Goal: Find specific page/section: Find specific page/section

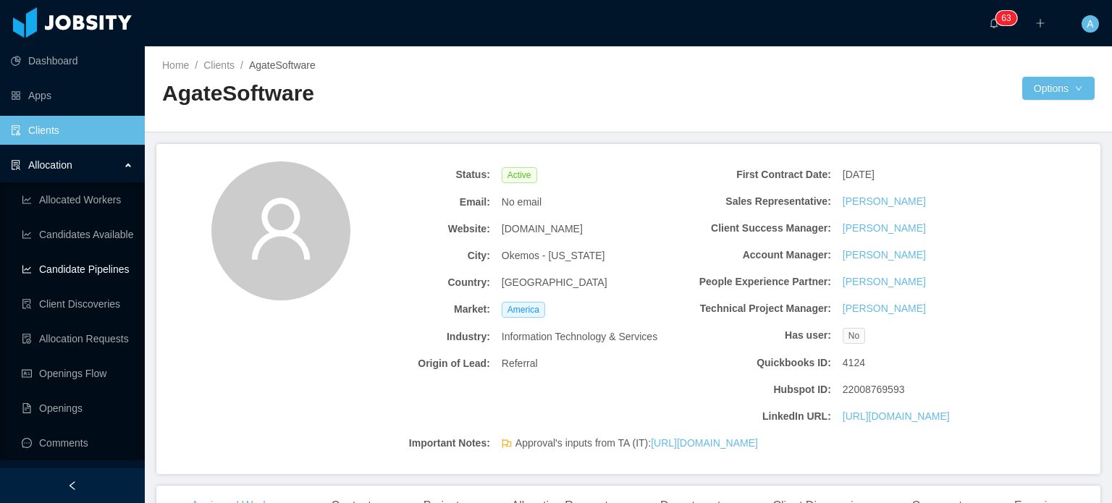
scroll to position [72, 0]
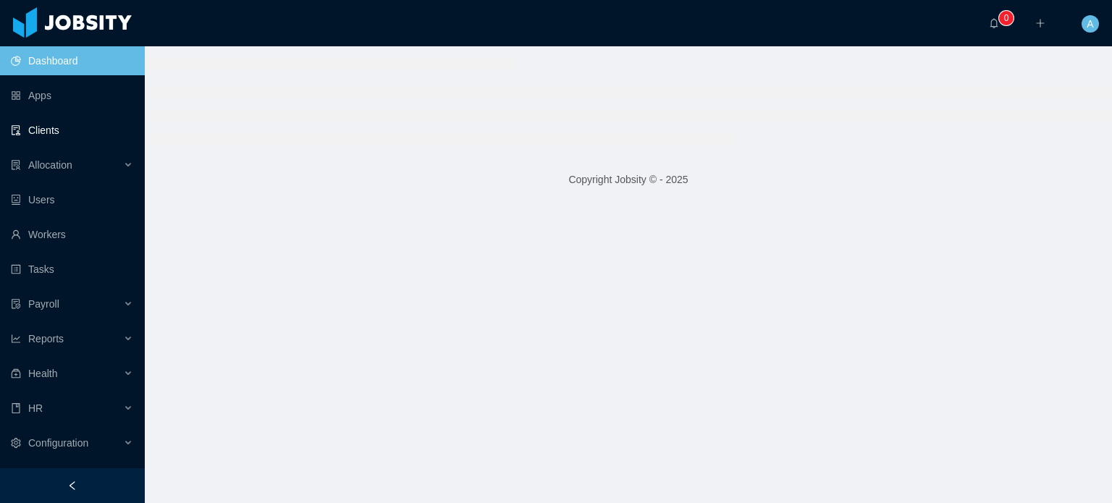
click at [33, 125] on link "Clients" at bounding box center [72, 130] width 122 height 29
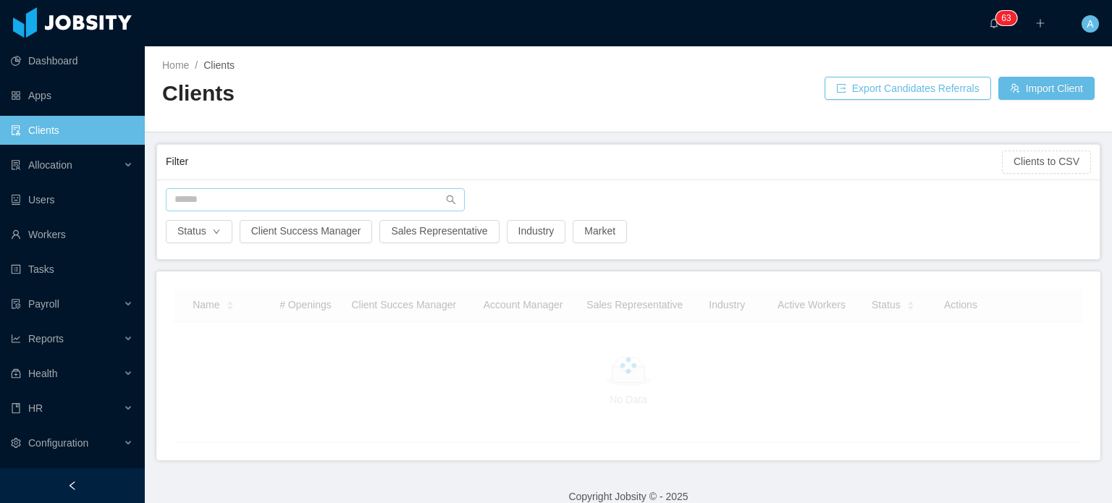
click at [218, 188] on div "Status Client Success Manager Sales Representative Industry Market" at bounding box center [628, 220] width 943 height 80
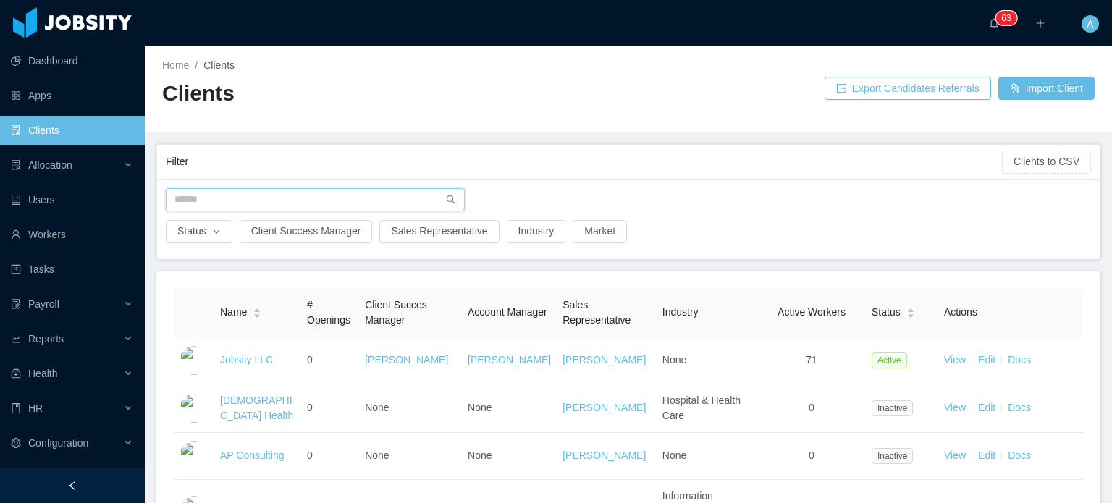
click at [219, 190] on input "text" at bounding box center [315, 199] width 299 height 23
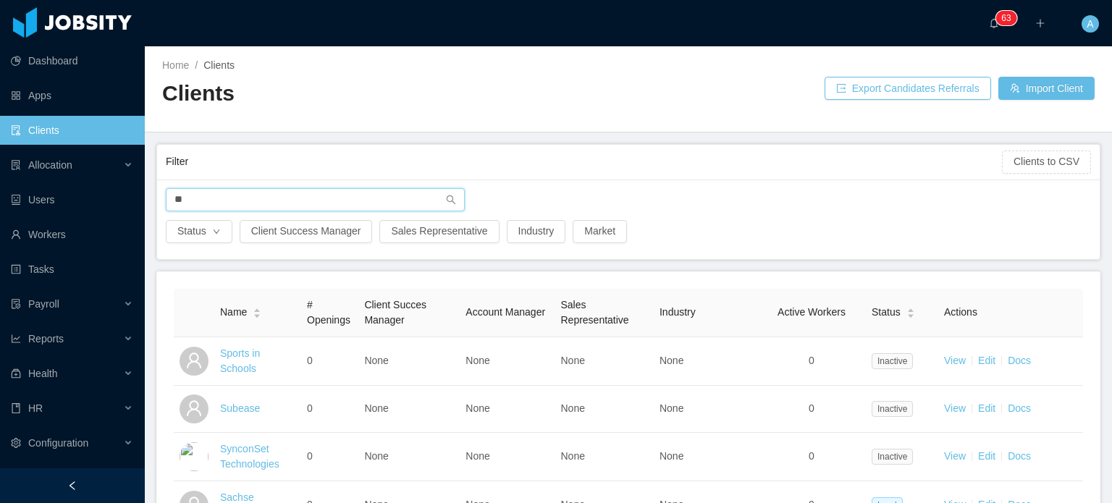
type input "*"
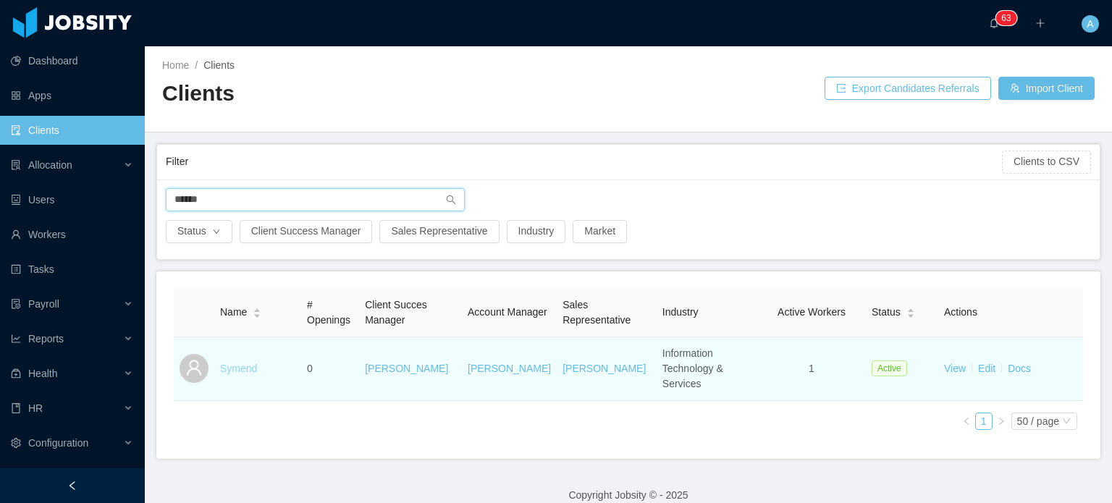
type input "******"
click at [223, 363] on link "Symend" at bounding box center [238, 369] width 37 height 12
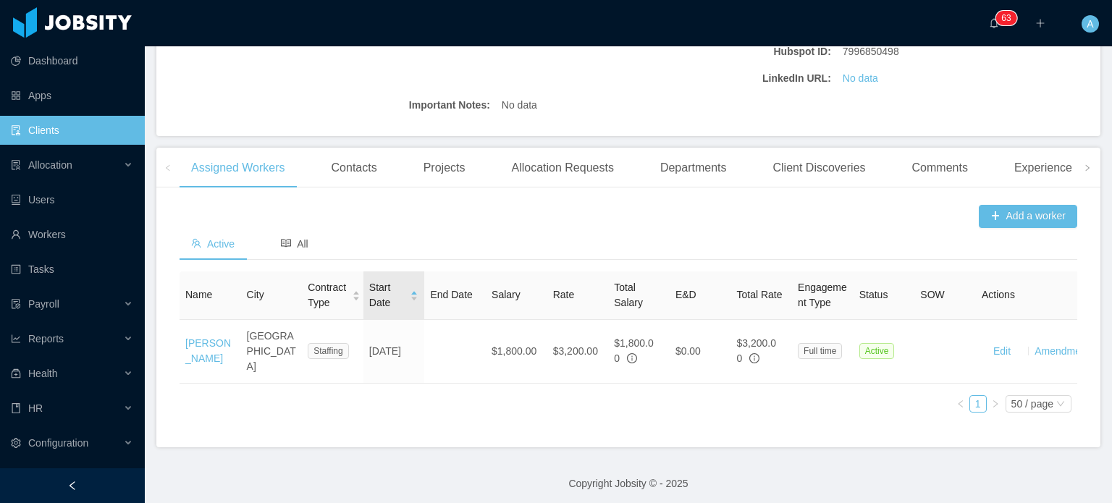
scroll to position [339, 0]
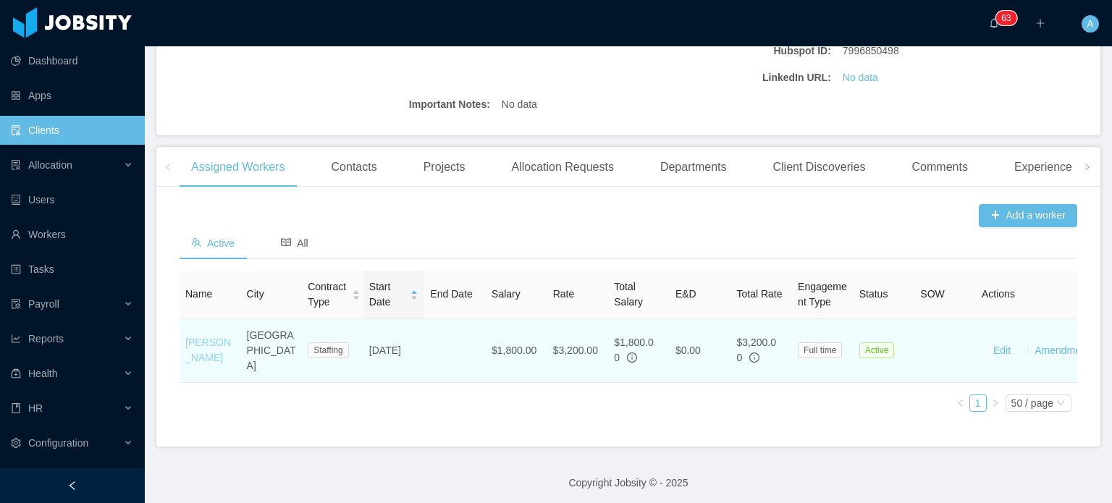
click at [206, 354] on link "Jessica Cavalcanti" at bounding box center [208, 350] width 46 height 27
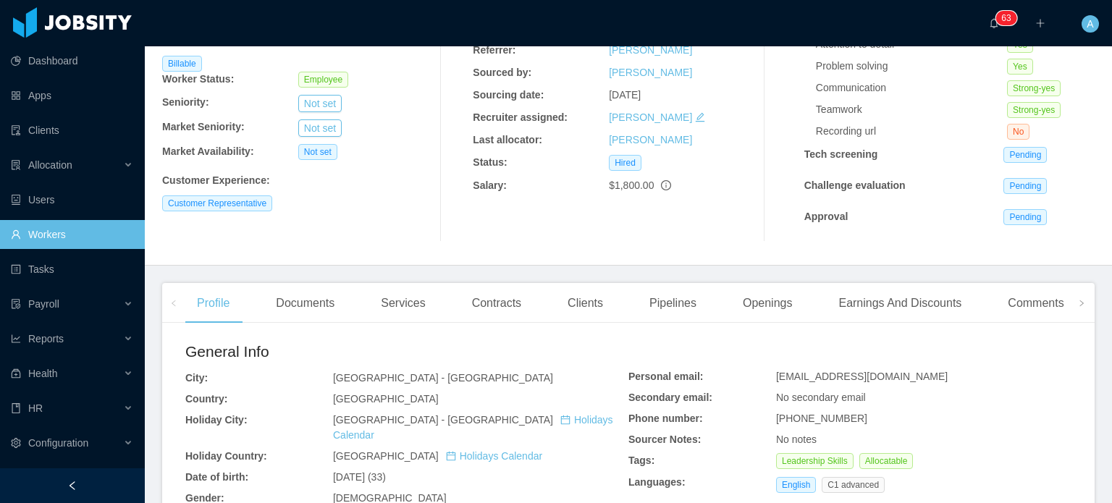
scroll to position [145, 0]
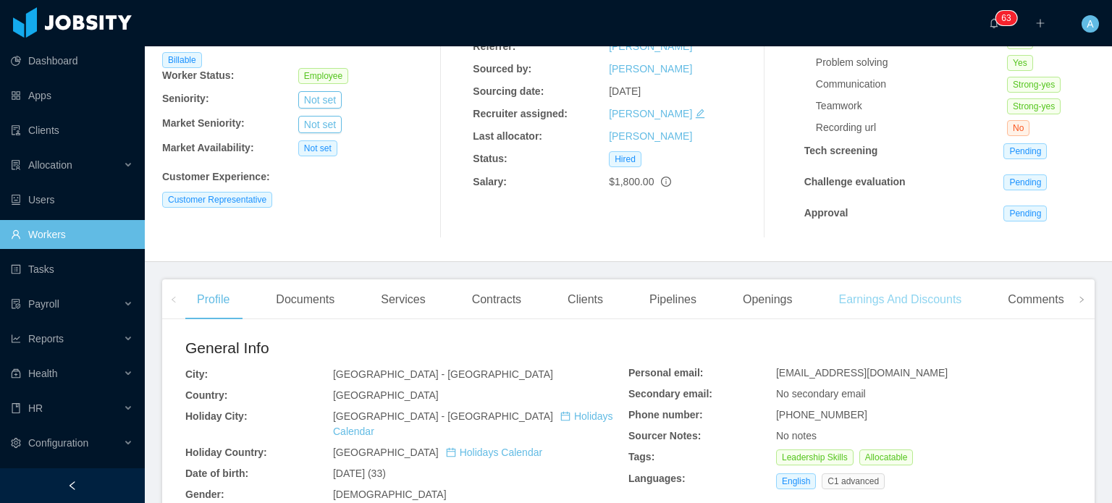
click at [867, 300] on div "Earnings And Discounts" at bounding box center [900, 299] width 146 height 41
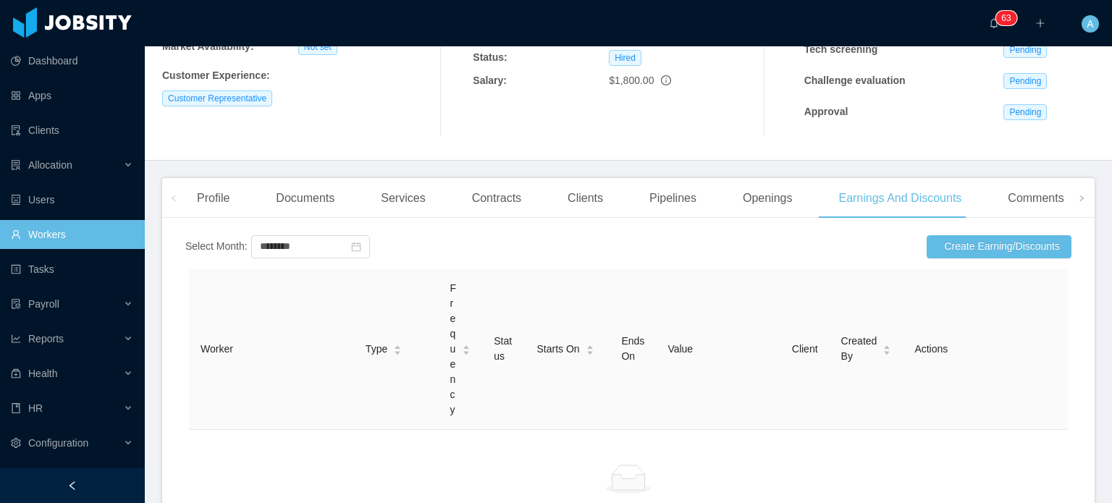
scroll to position [217, 0]
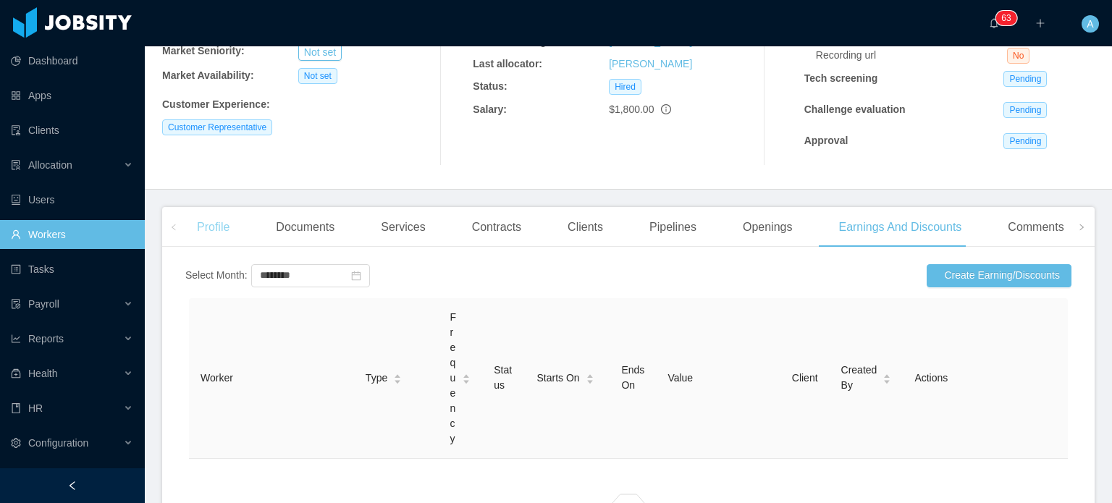
click at [214, 240] on div "Profile" at bounding box center [213, 227] width 56 height 41
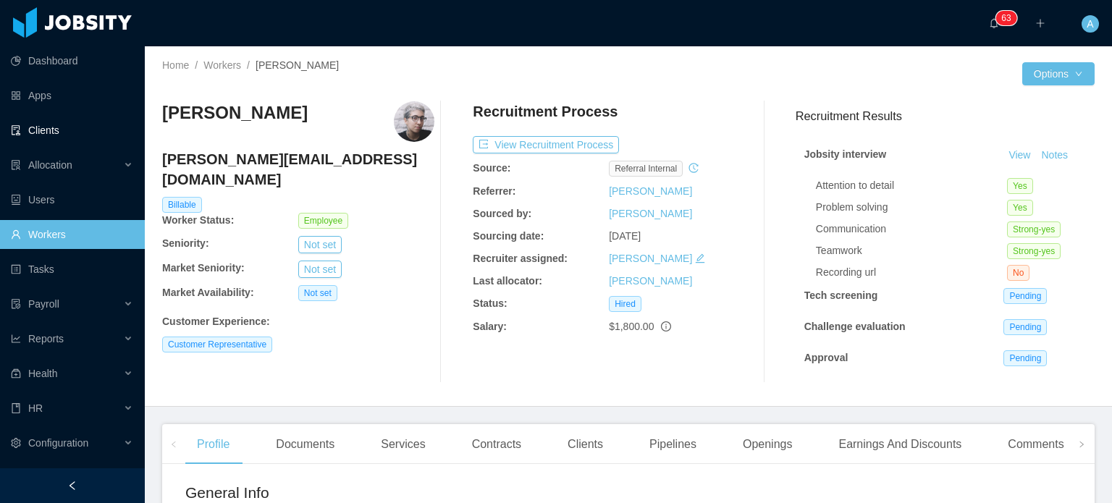
click at [49, 130] on link "Clients" at bounding box center [72, 130] width 122 height 29
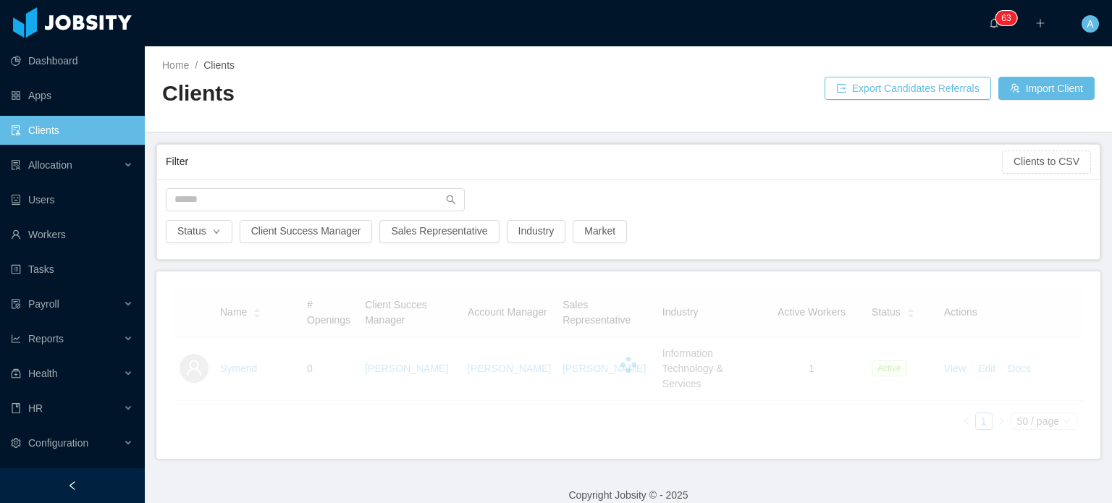
scroll to position [1, 0]
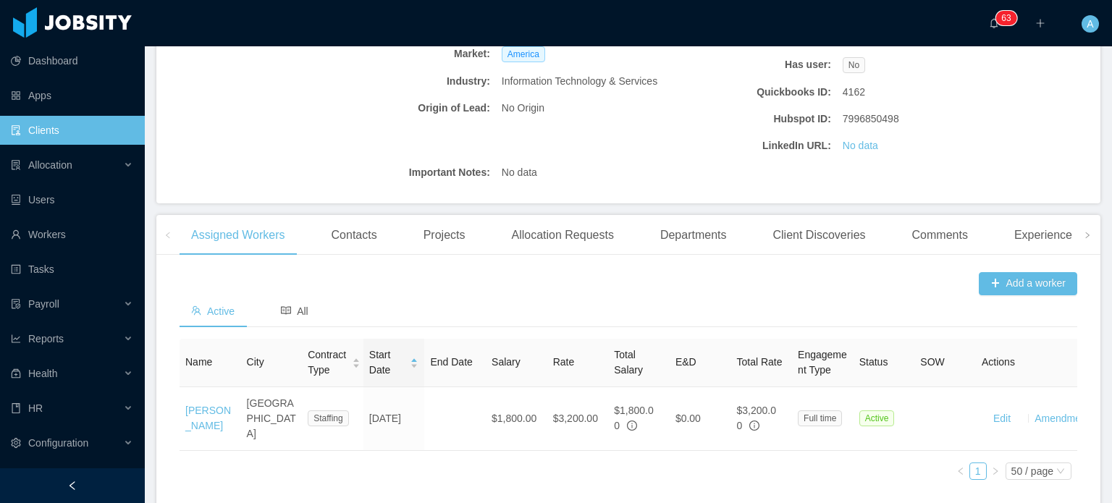
scroll to position [290, 0]
